Goal: Information Seeking & Learning: Learn about a topic

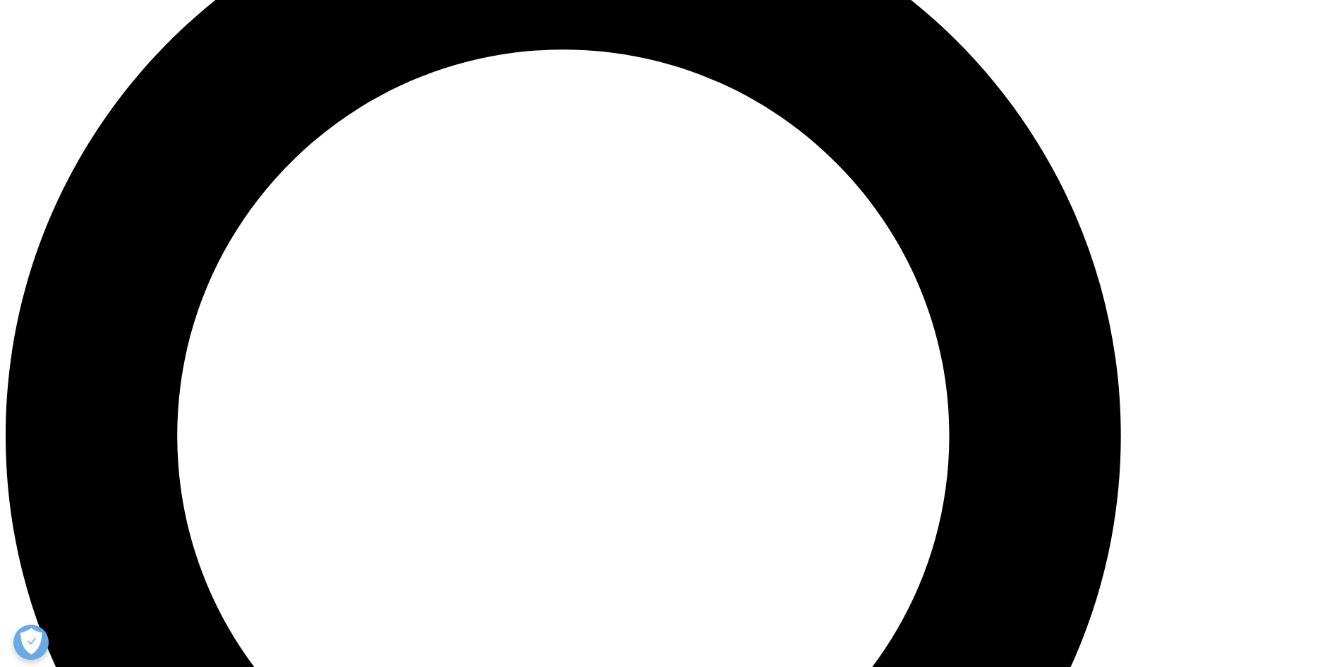
scroll to position [1482, 0]
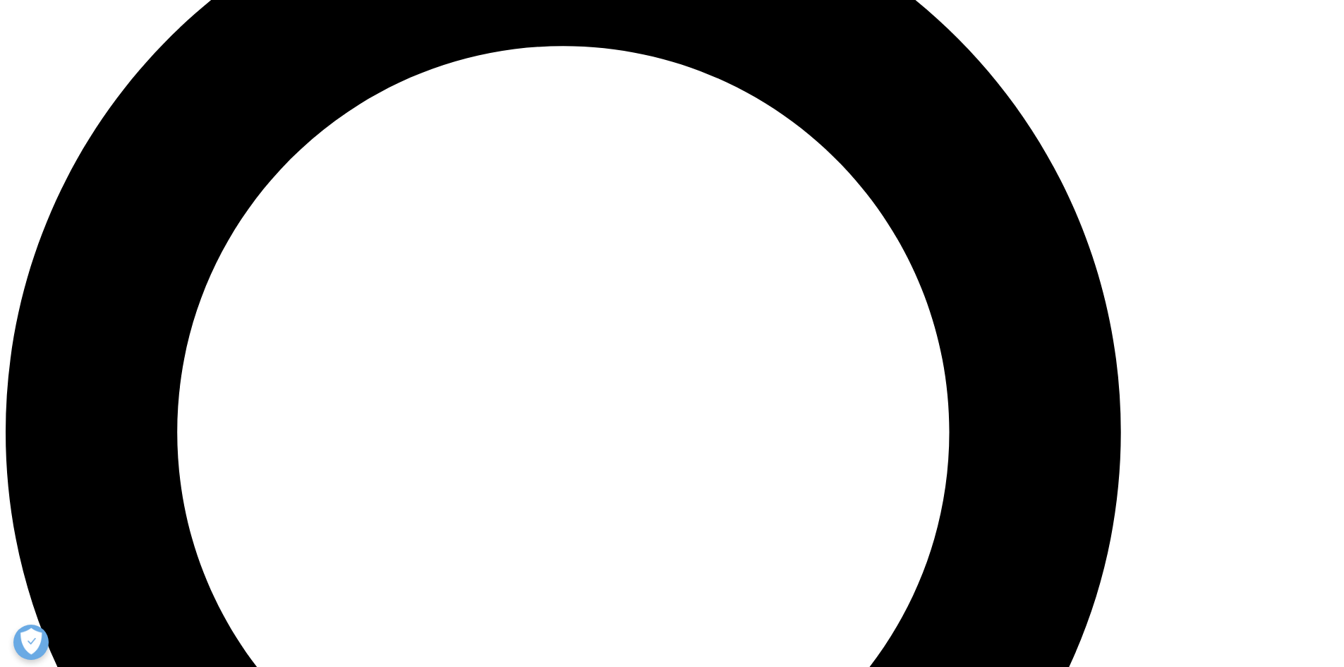
drag, startPoint x: 797, startPoint y: 181, endPoint x: 862, endPoint y: 181, distance: 64.9
drag, startPoint x: 746, startPoint y: 195, endPoint x: 903, endPoint y: 194, distance: 157.4
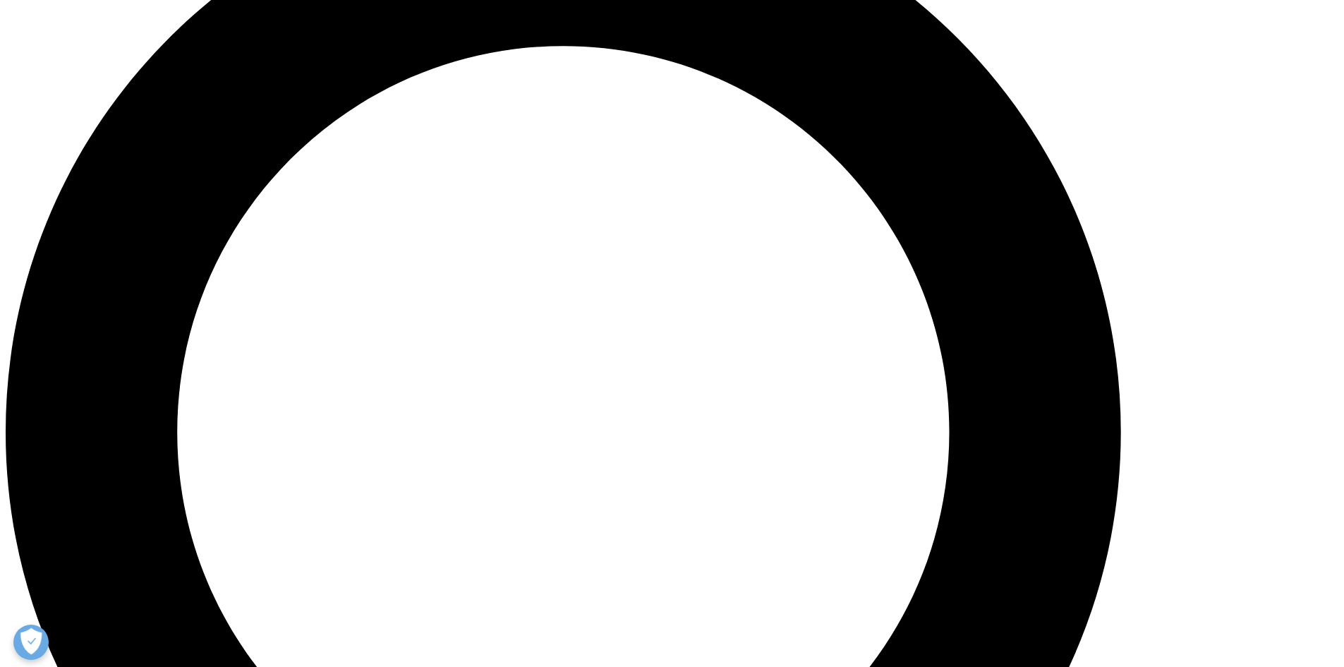
drag, startPoint x: 389, startPoint y: 260, endPoint x: 915, endPoint y: 256, distance: 525.7
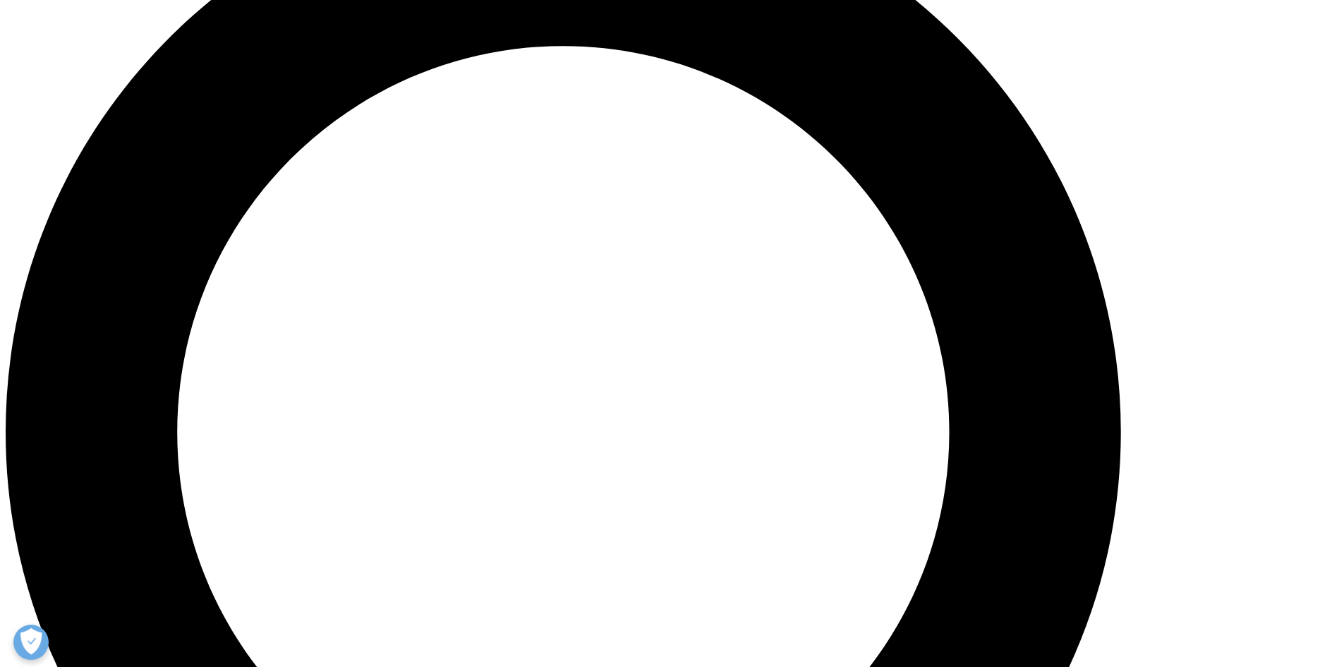
drag, startPoint x: 793, startPoint y: 232, endPoint x: 805, endPoint y: 234, distance: 12.2
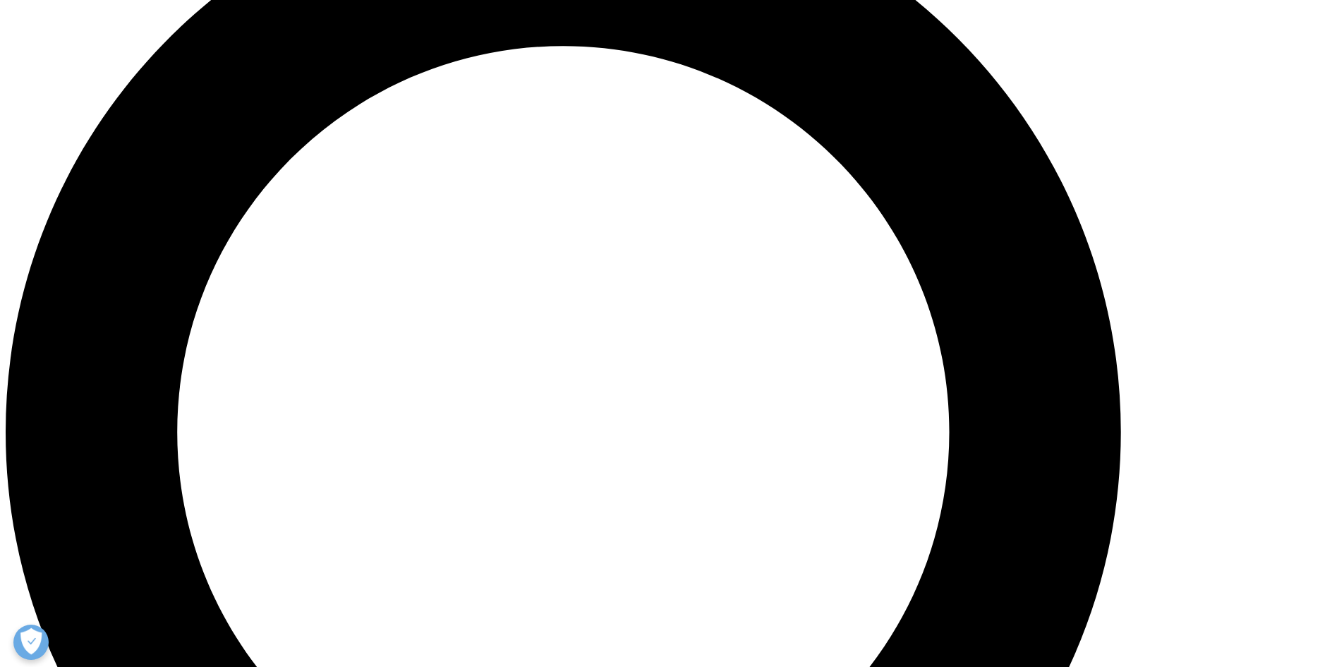
drag, startPoint x: 399, startPoint y: 258, endPoint x: 818, endPoint y: 325, distance: 425.1
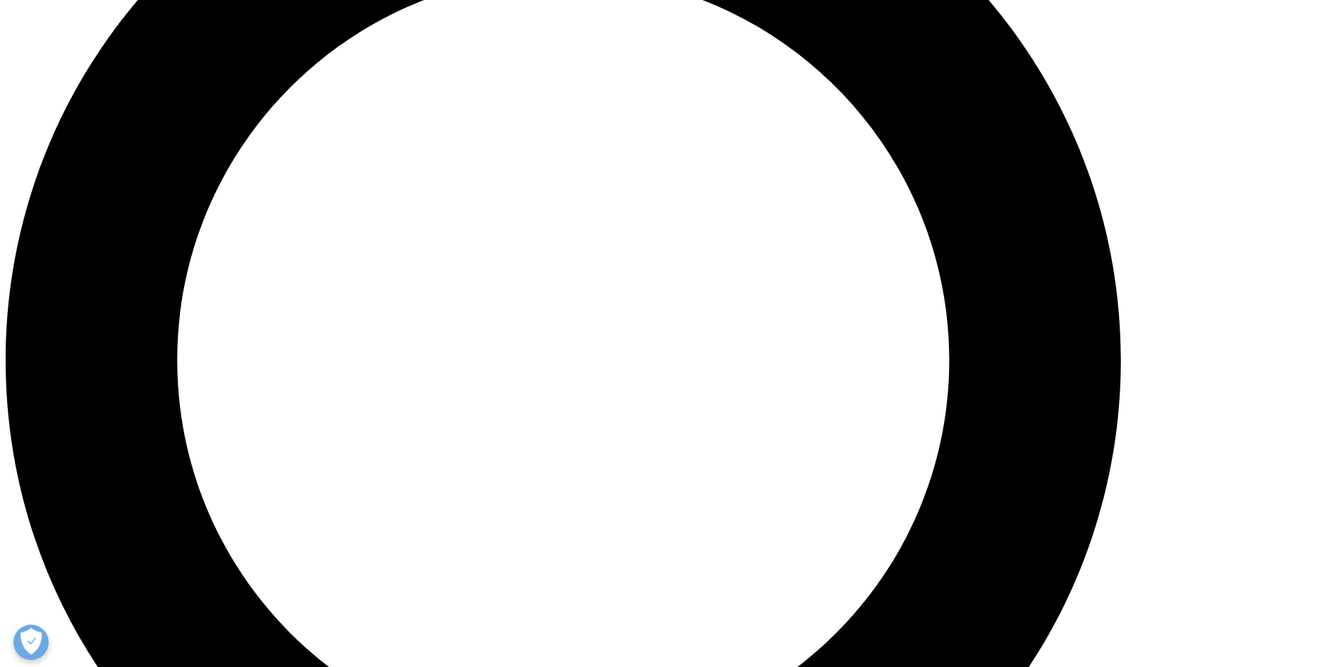
scroll to position [1552, 0]
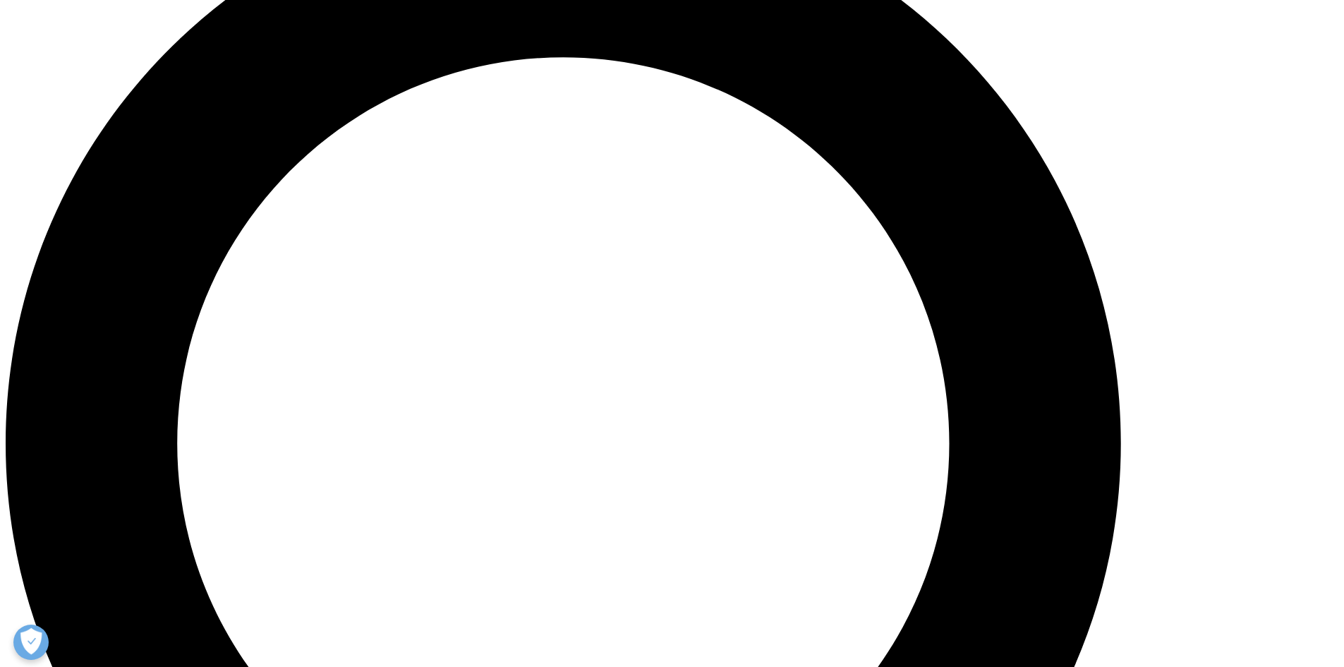
scroll to position [1482, 0]
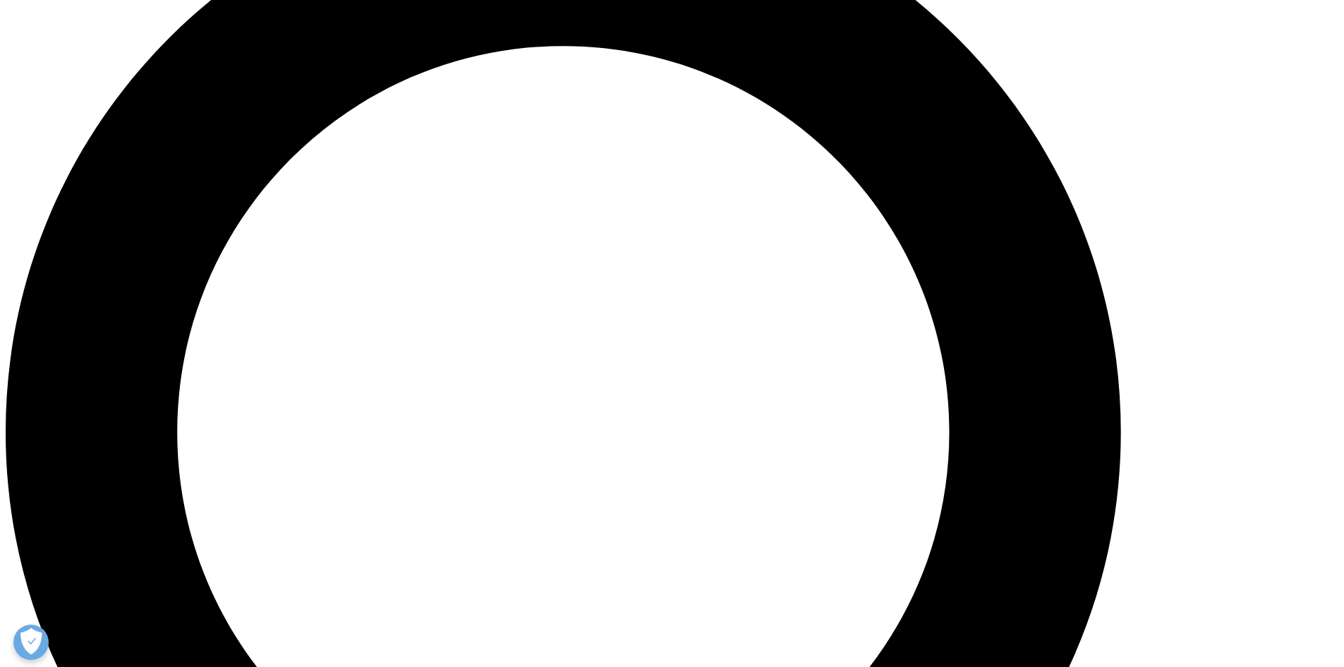
drag, startPoint x: 396, startPoint y: 257, endPoint x: 659, endPoint y: 282, distance: 264.4
copy p "Semaglutide’s off-patent entry could also reshape treatment landscapes in adjac…"
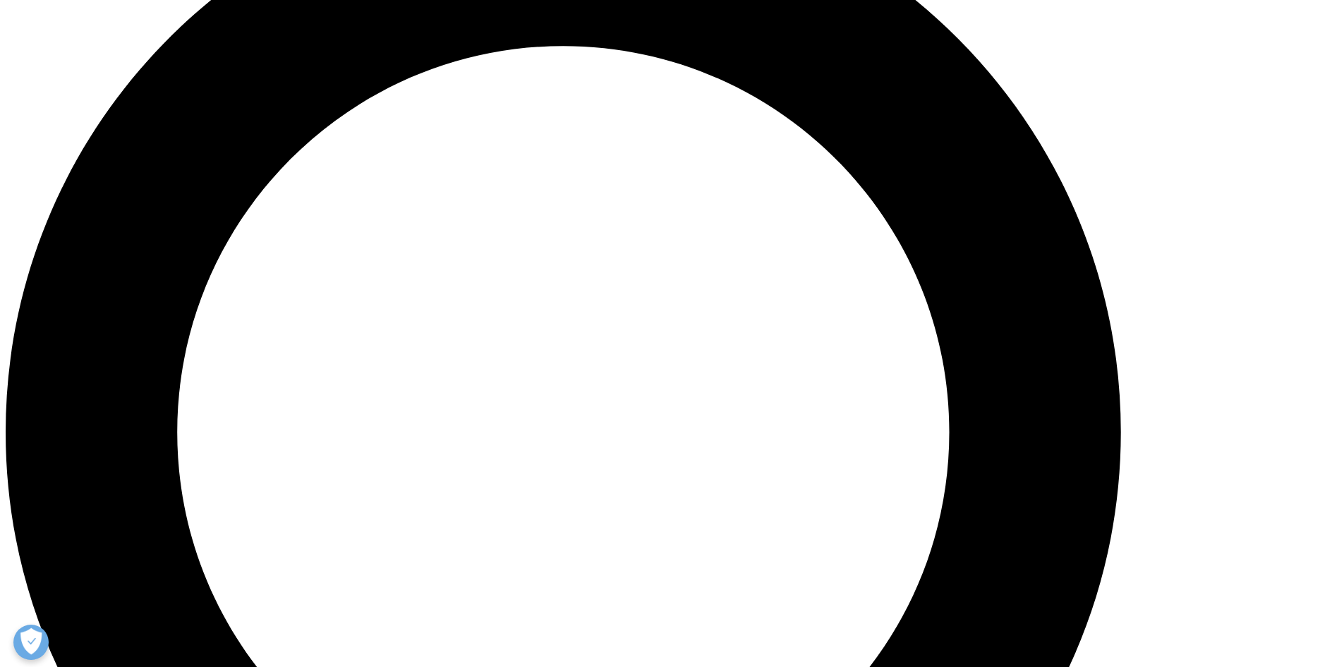
drag, startPoint x: 665, startPoint y: 277, endPoint x: 444, endPoint y: 309, distance: 223.2
copy p "Its utility as a “backbone” therapy, with a broad range of risk reduction and t…"
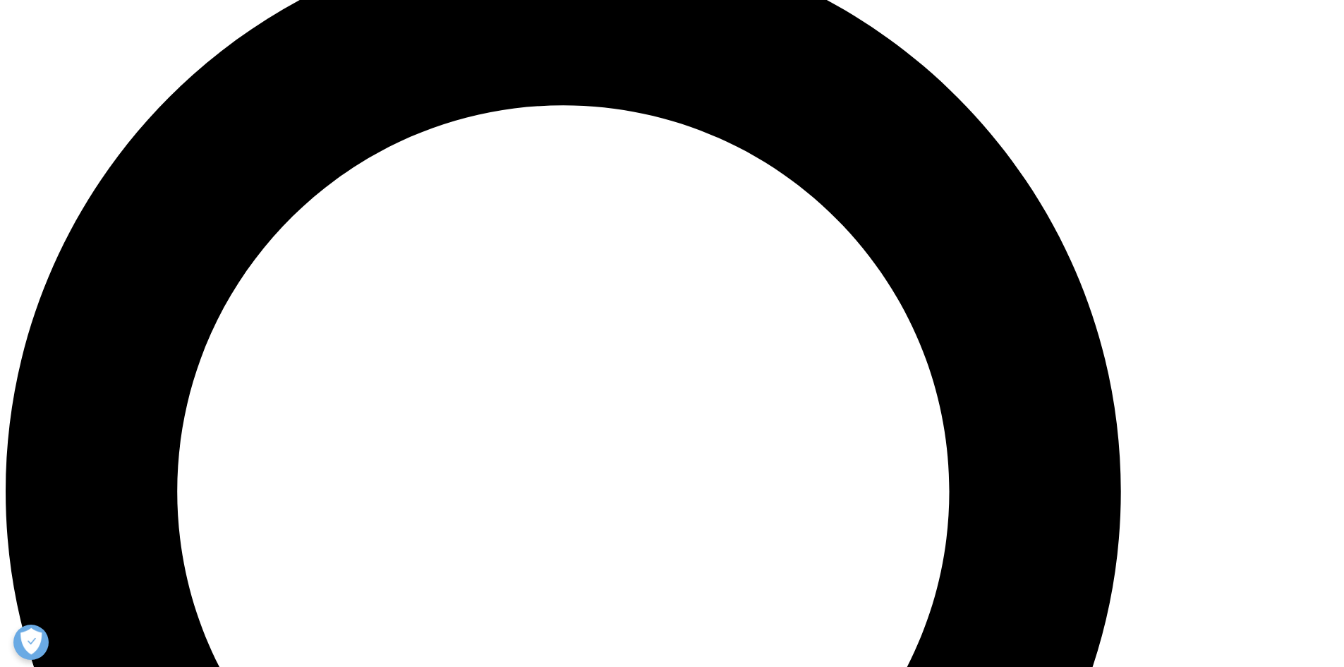
scroll to position [1341, 0]
